Goal: Information Seeking & Learning: Learn about a topic

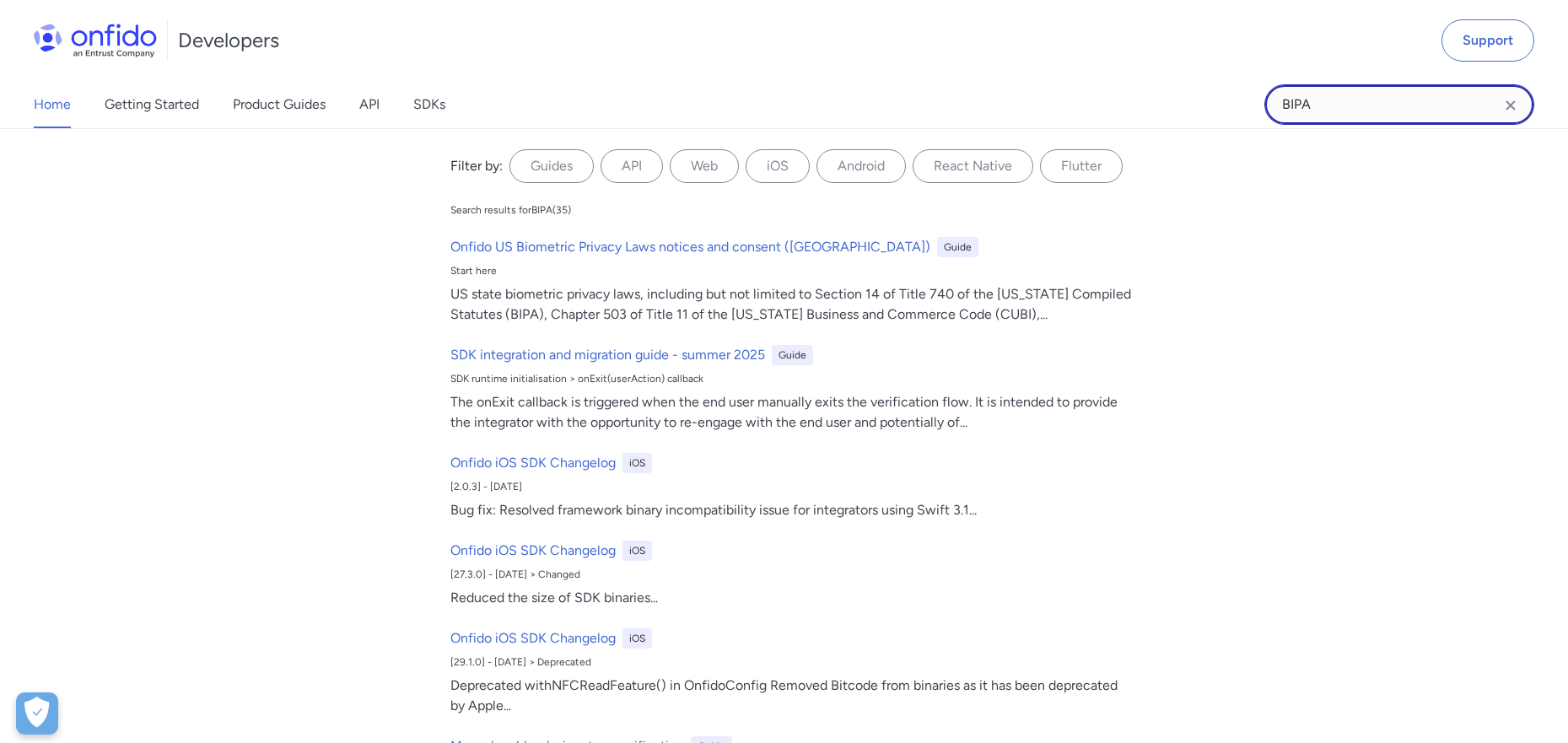
drag, startPoint x: 1336, startPoint y: 90, endPoint x: 1230, endPoint y: 90, distance: 106.0
click at [1243, 90] on div "Home Getting Started Product Guides API SDKs BIPA BIPA Filter by: Guides API We…" at bounding box center [784, 105] width 1568 height 47
drag, startPoint x: 1319, startPoint y: 108, endPoint x: 1176, endPoint y: 108, distance: 143.0
click at [1176, 108] on div "Home Getting Started Product Guides API SDKs BIPA BIPA Filter by: Guides API We…" at bounding box center [784, 105] width 1568 height 47
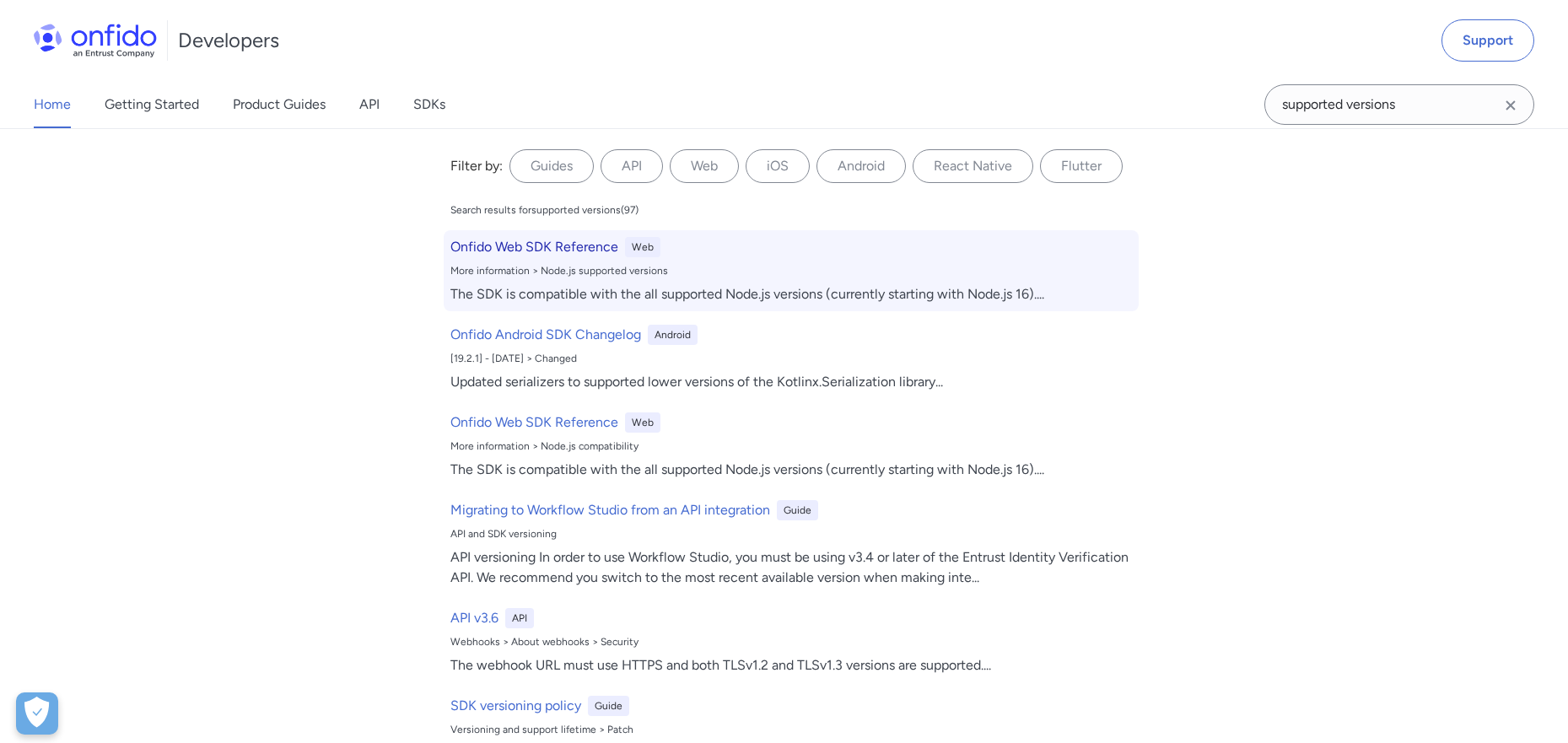
click at [580, 266] on div "More information > Node.js supported versions" at bounding box center [791, 270] width 681 height 13
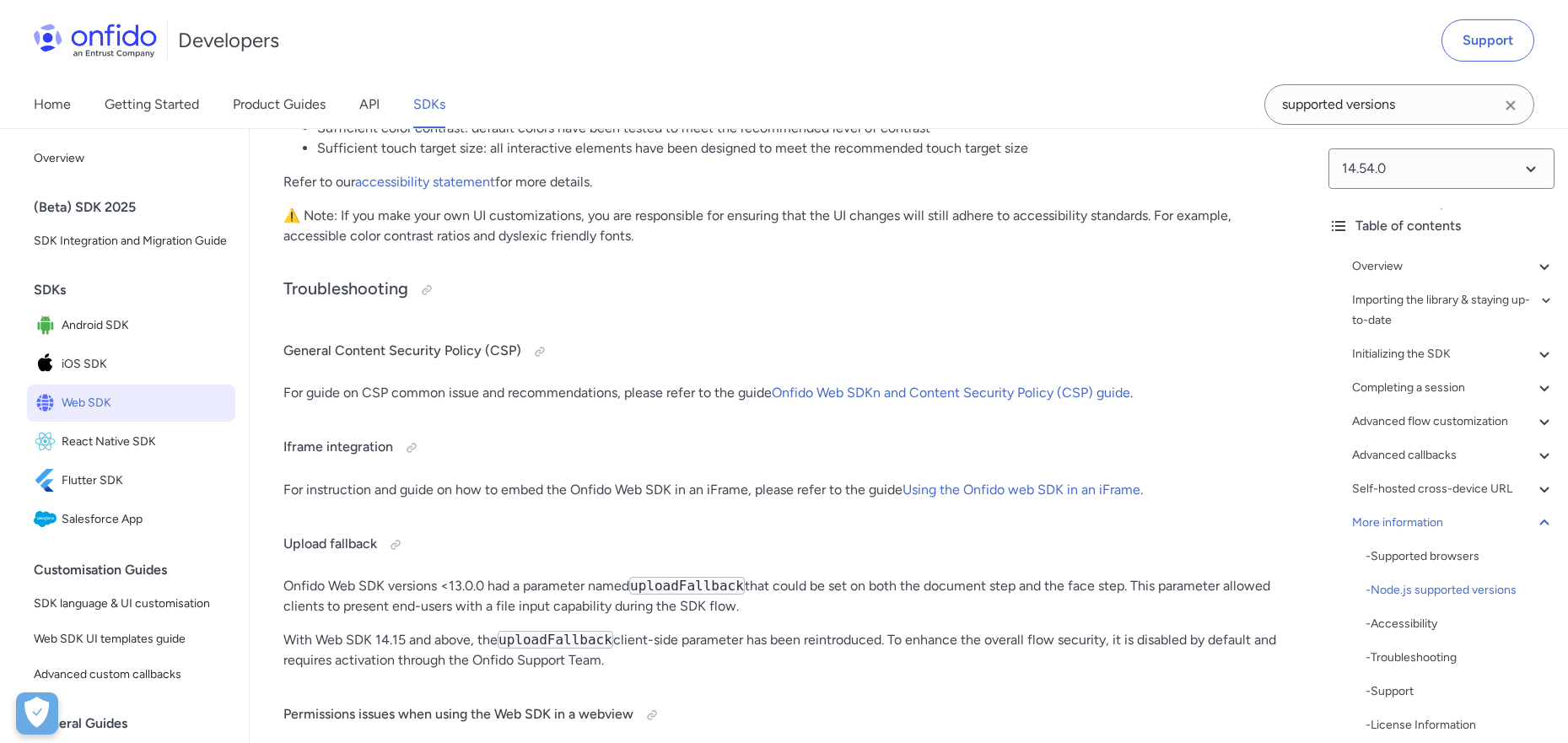
scroll to position [45820, 0]
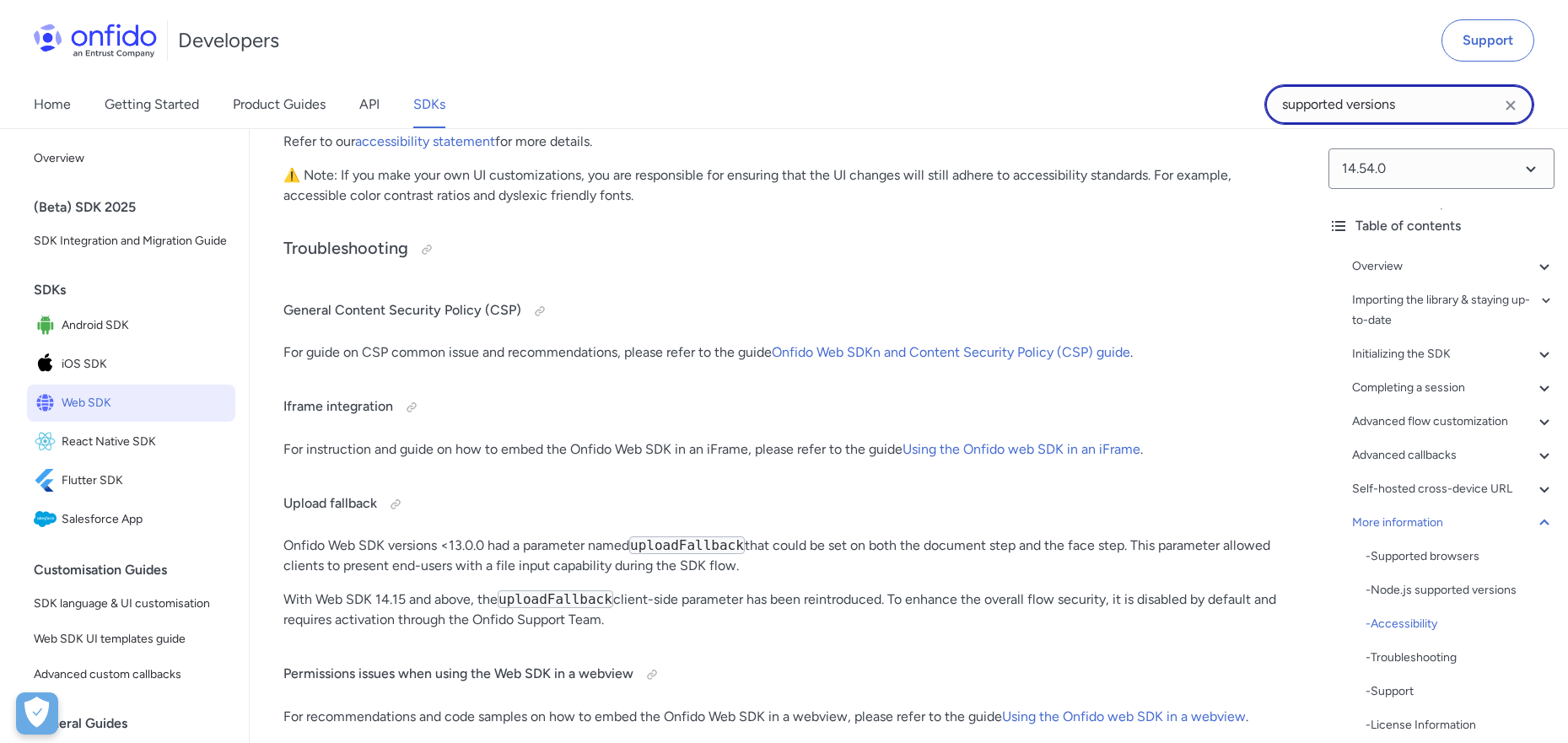
click at [1429, 106] on input "supported versions" at bounding box center [1399, 104] width 270 height 40
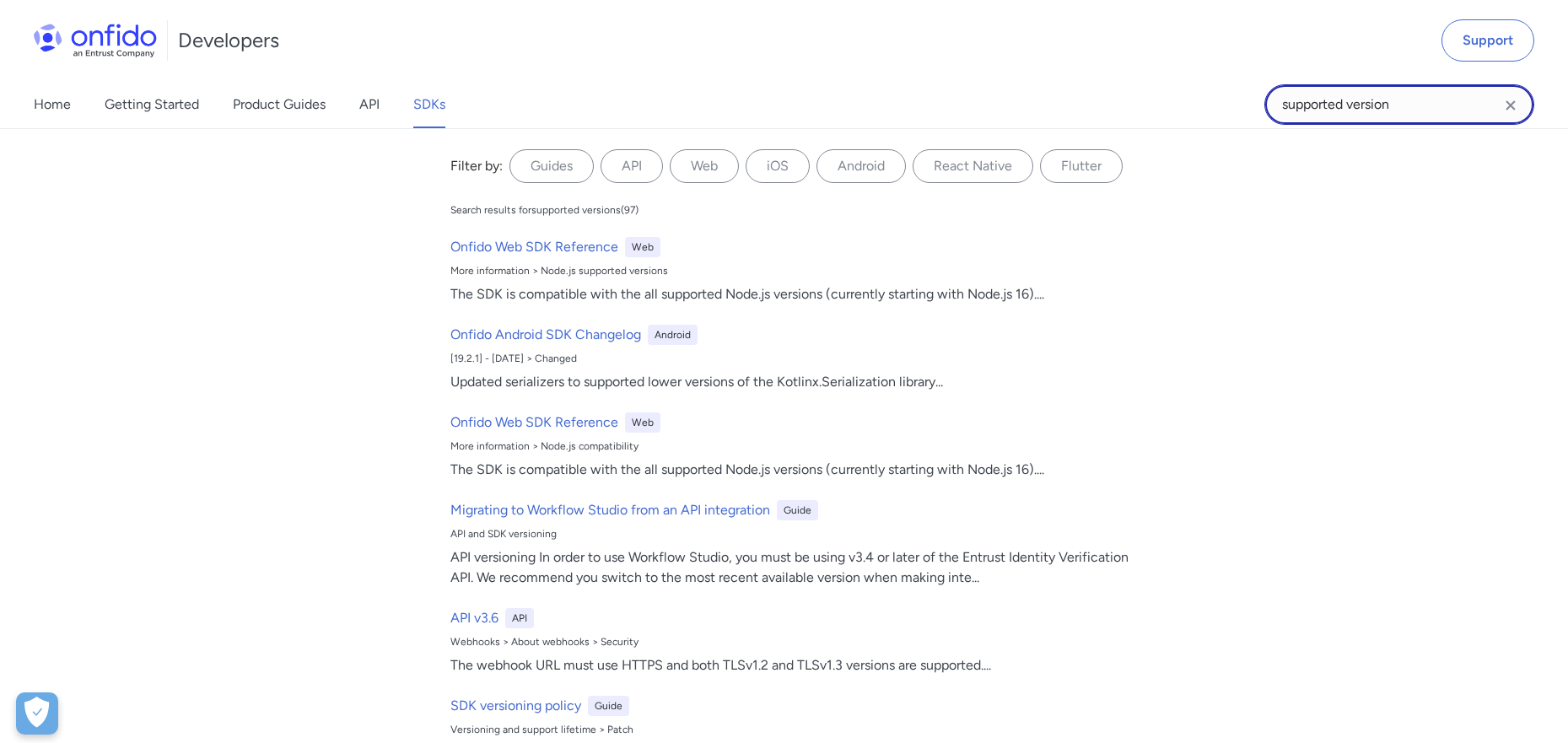
type input "supported version"
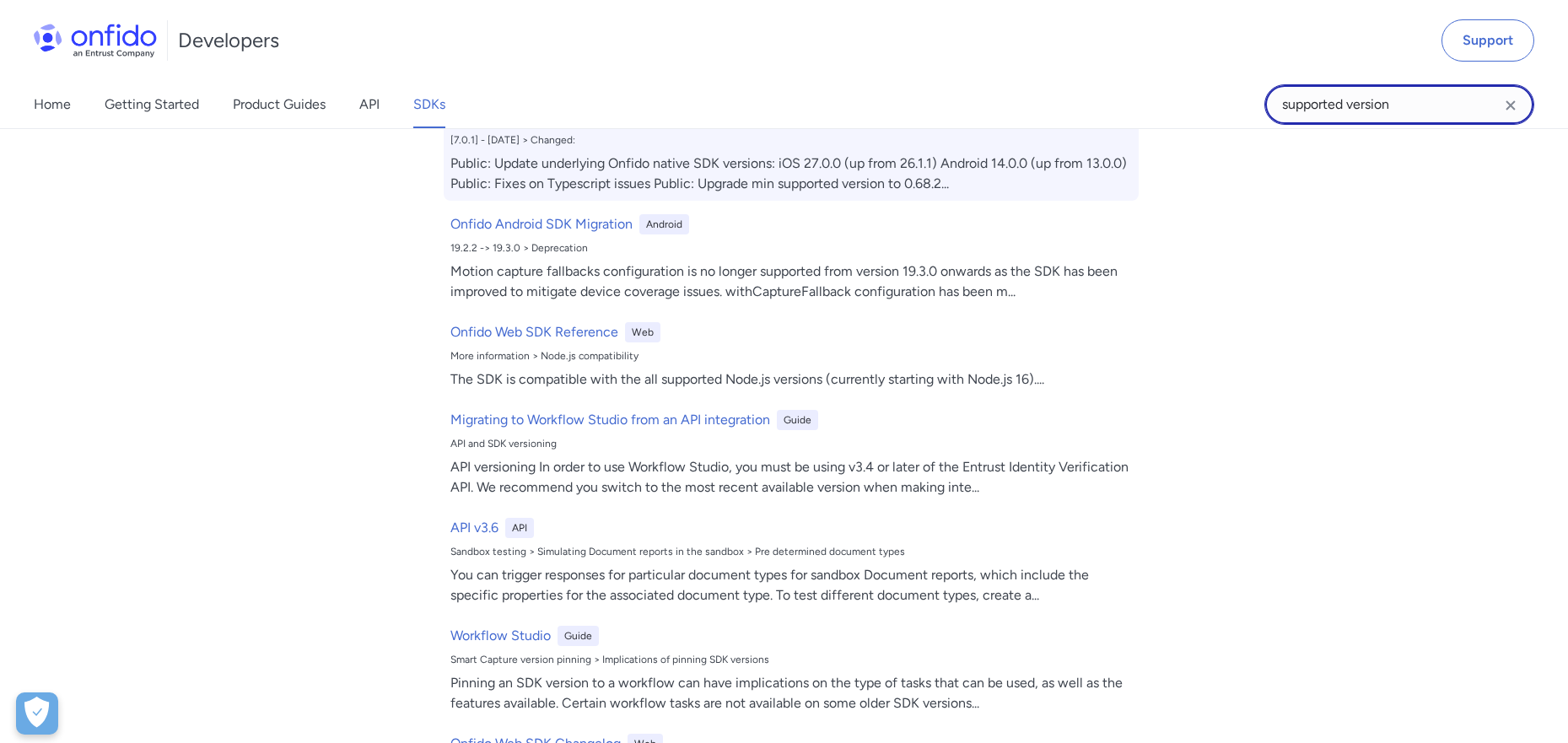
scroll to position [307, 0]
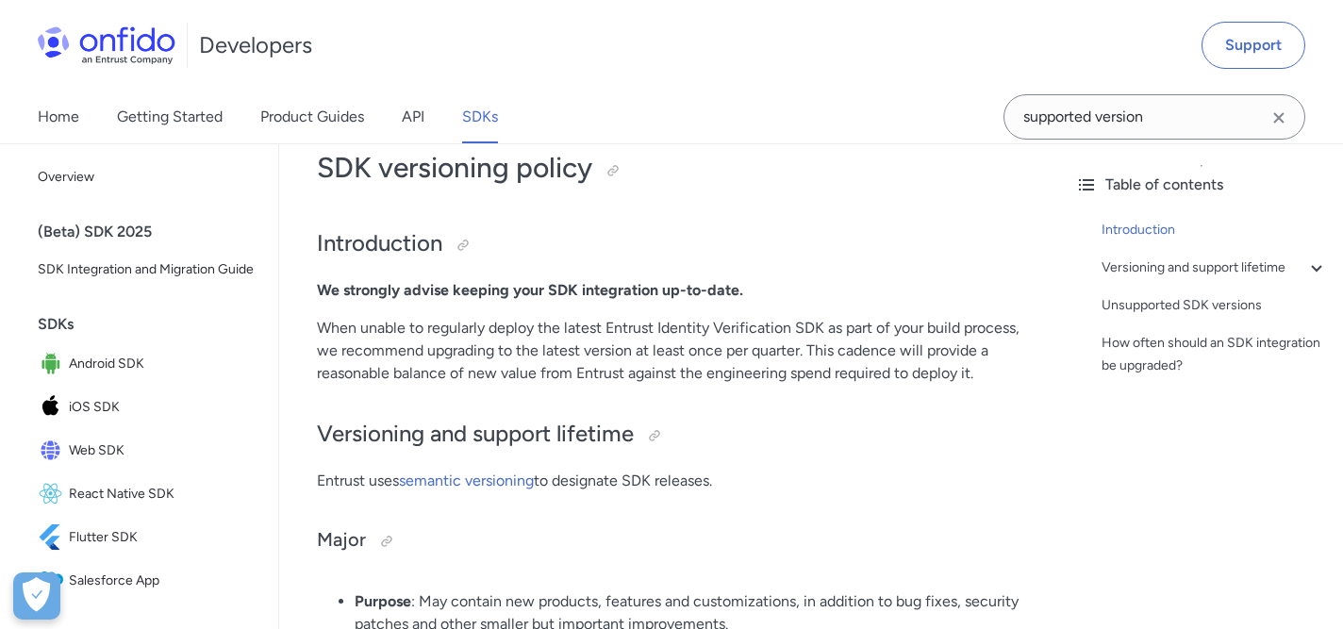
scroll to position [30, 0]
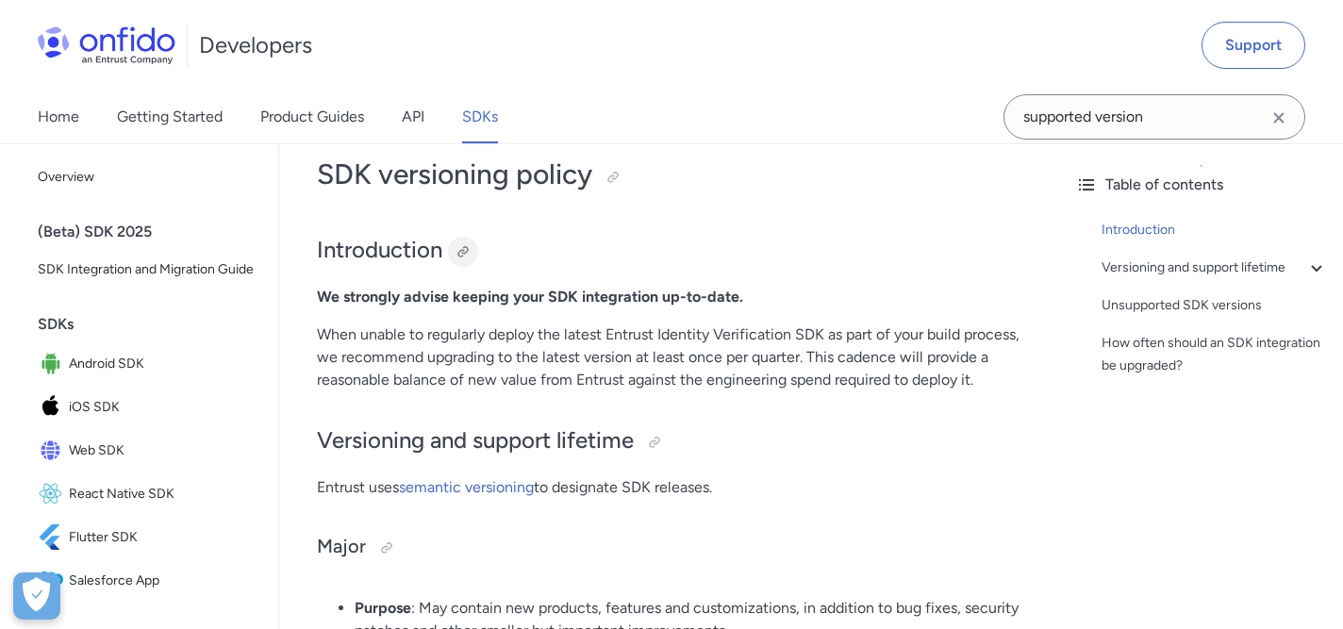
click at [467, 253] on div at bounding box center [463, 251] width 15 height 15
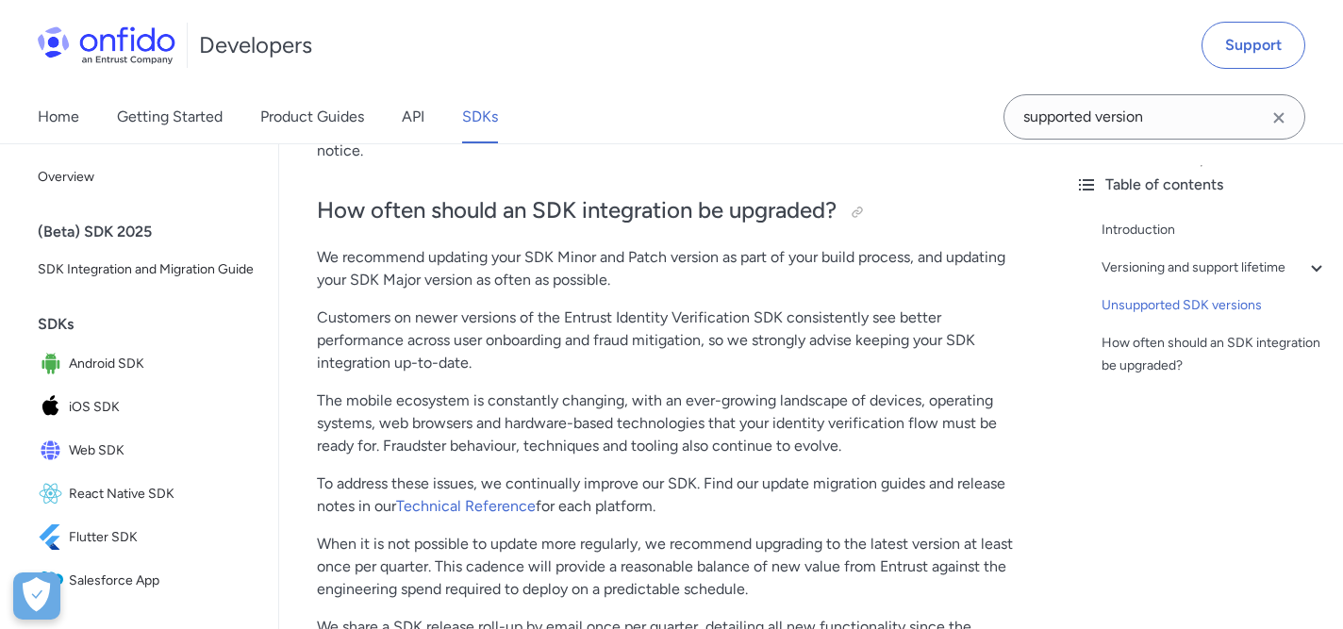
scroll to position [1175, 0]
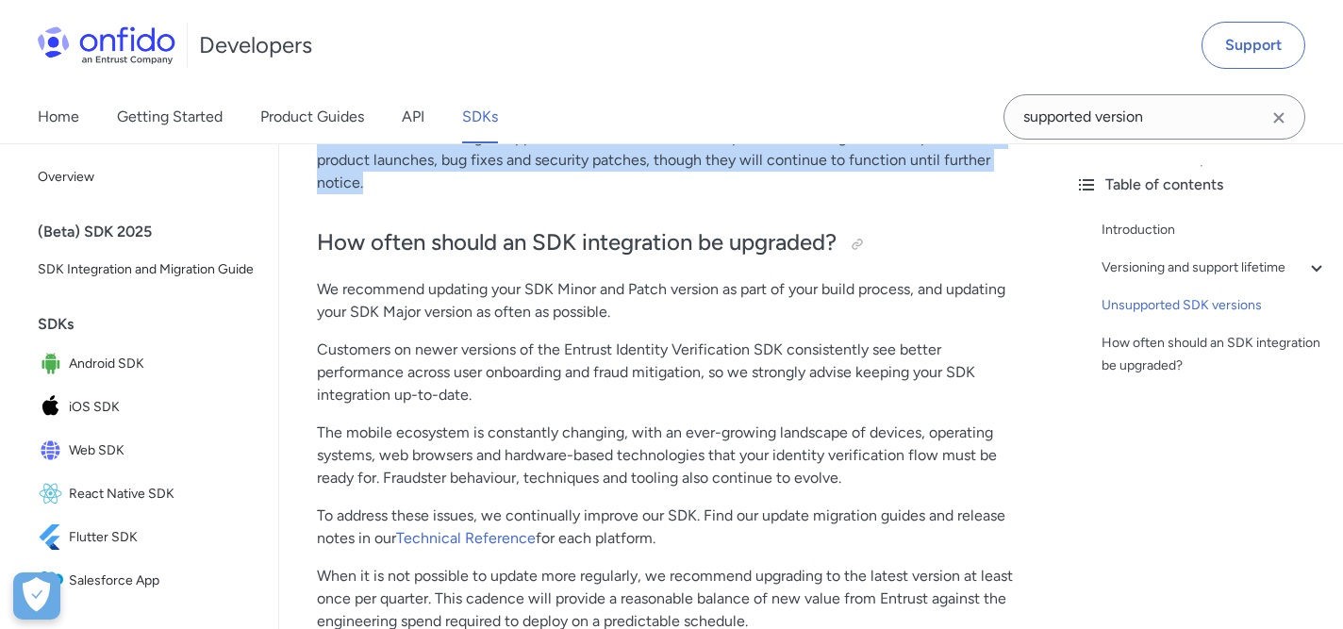
drag, startPoint x: 379, startPoint y: 230, endPoint x: 289, endPoint y: 189, distance: 99.6
copy p "Versions that are no longer supported will receive no further updates, includin…"
